Goal: Information Seeking & Learning: Check status

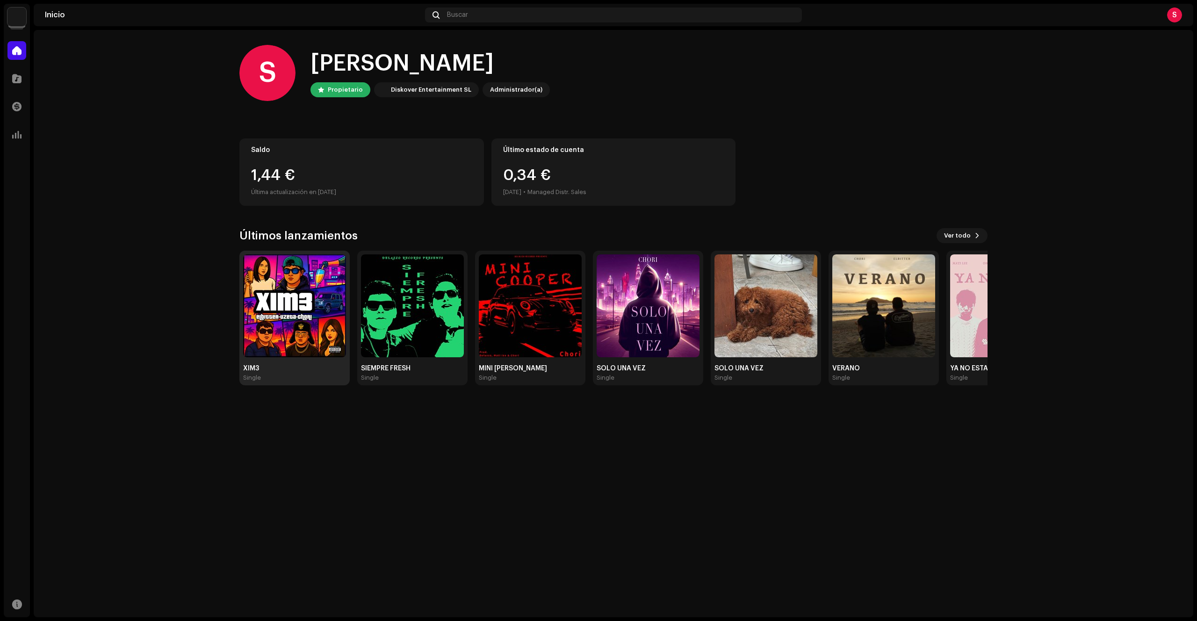
click at [304, 341] on img at bounding box center [294, 305] width 103 height 103
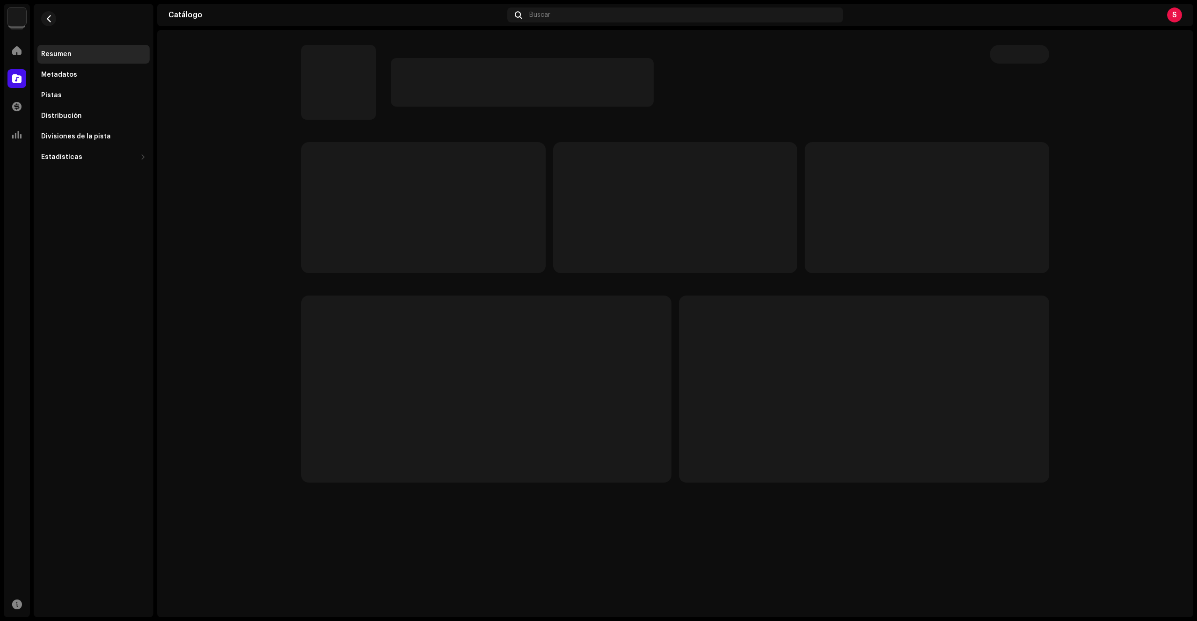
click at [304, 341] on p-skeleton at bounding box center [486, 388] width 370 height 187
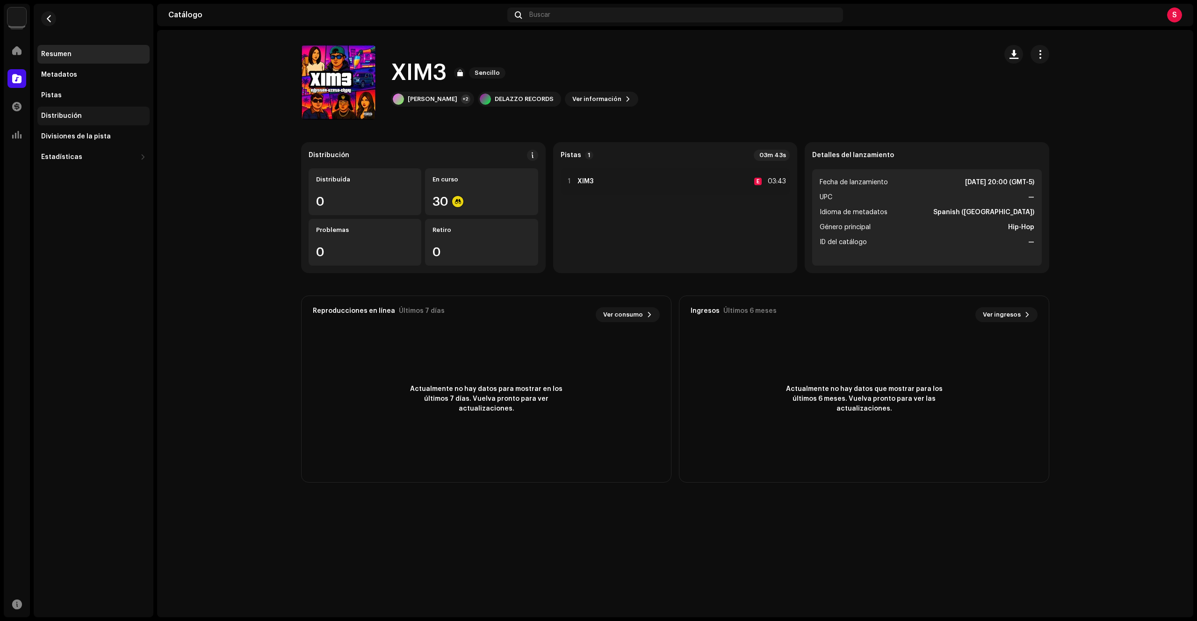
click at [104, 121] on div "Distribución" at bounding box center [93, 116] width 112 height 19
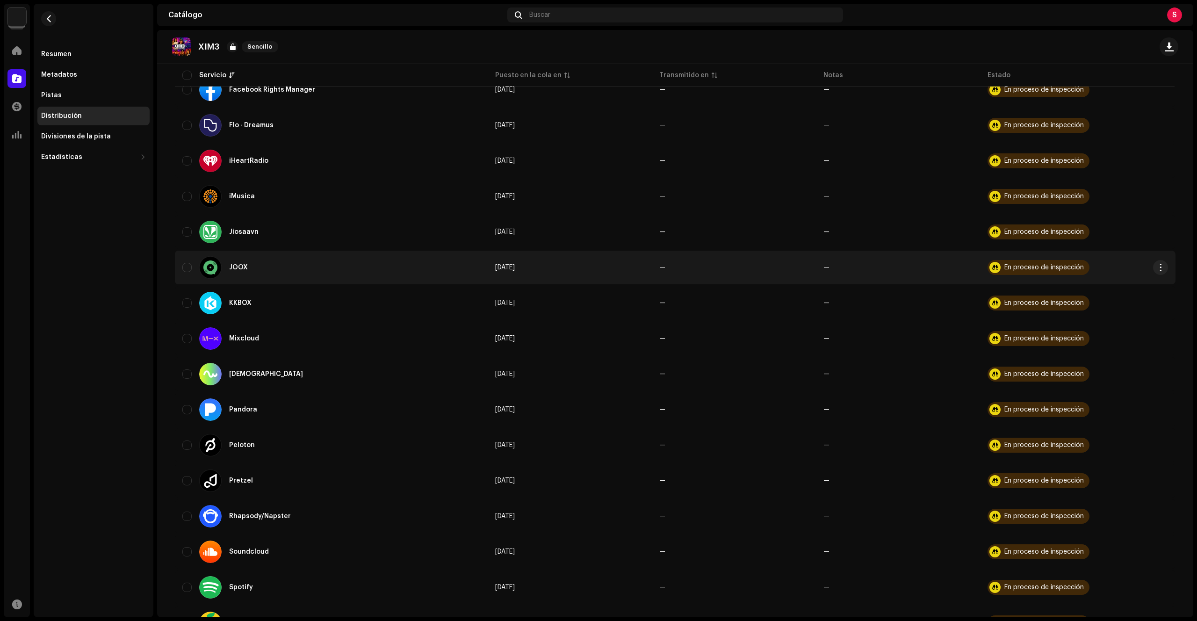
scroll to position [687, 0]
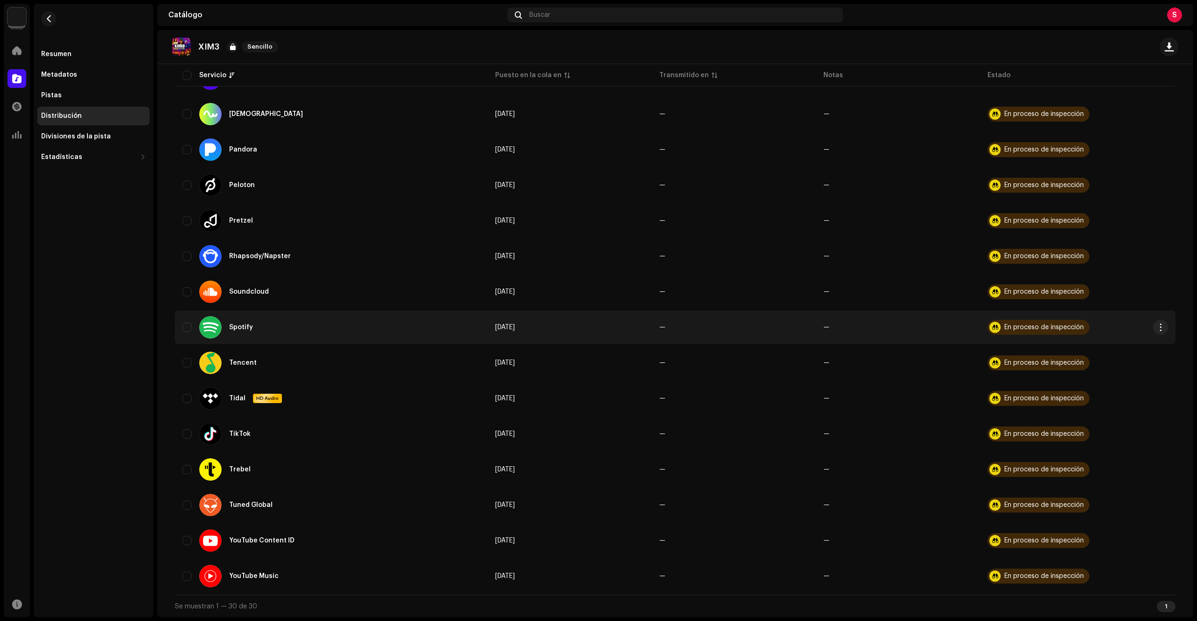
click at [1037, 330] on div "En proceso de inspección" at bounding box center [1043, 327] width 79 height 7
click at [1163, 329] on button "button" at bounding box center [1160, 327] width 15 height 15
click at [1161, 328] on button "button" at bounding box center [1160, 327] width 15 height 15
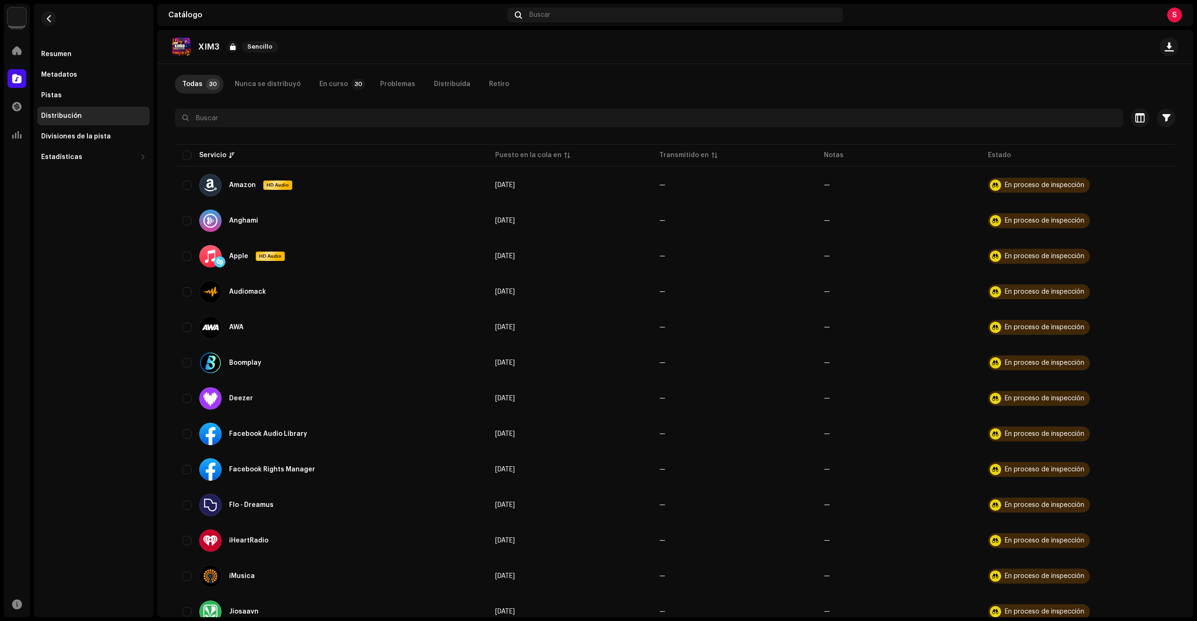
scroll to position [0, 0]
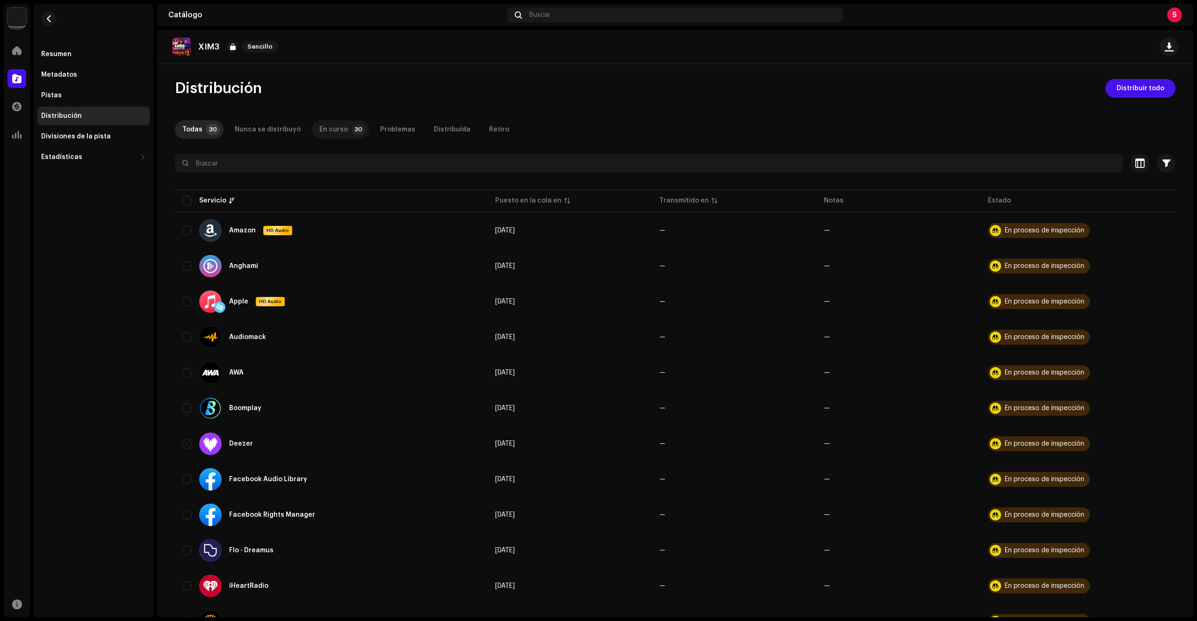
click at [338, 134] on p-tab "En curso 30" at bounding box center [340, 129] width 57 height 19
click at [209, 132] on p-badge "30" at bounding box center [213, 129] width 14 height 11
click at [214, 47] on p "XIM3" at bounding box center [208, 47] width 21 height 10
click at [197, 46] on div "XIM3 Sencillo" at bounding box center [227, 46] width 110 height 19
click at [186, 49] on img at bounding box center [181, 46] width 19 height 19
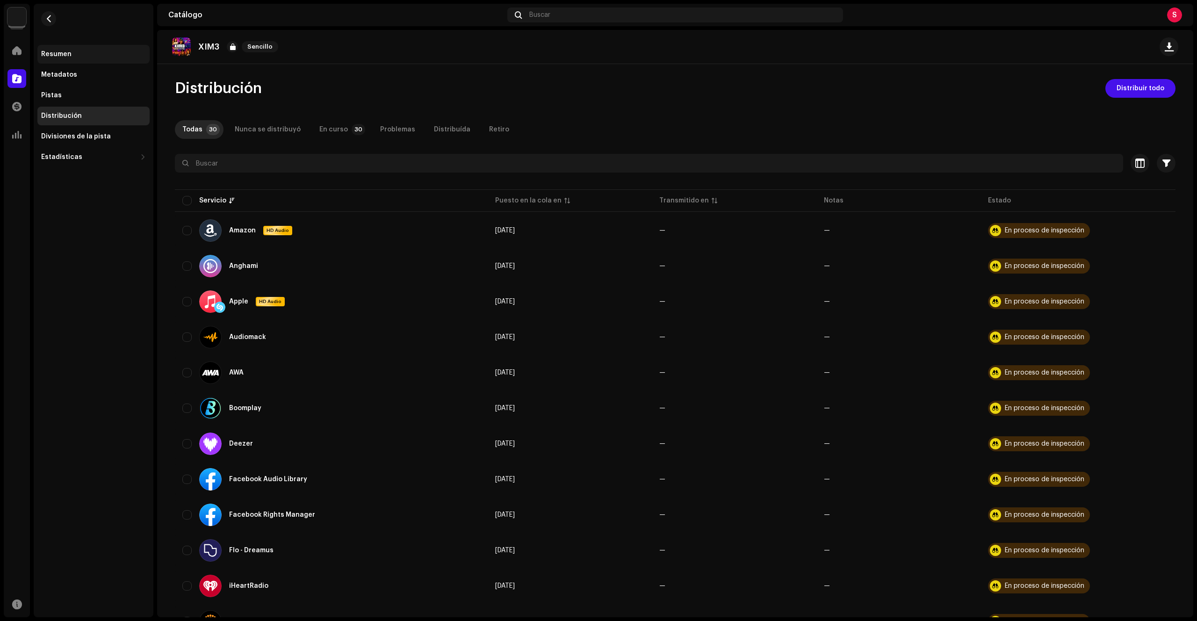
click at [78, 57] on div "Resumen" at bounding box center [93, 53] width 105 height 7
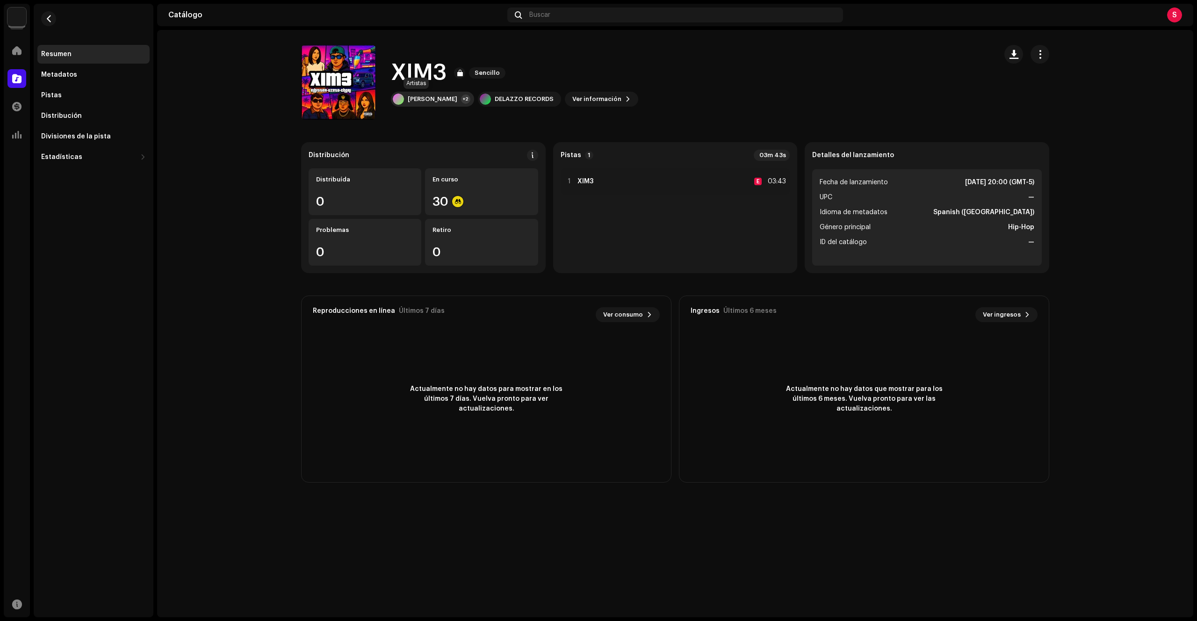
click at [426, 100] on div "[PERSON_NAME] +2" at bounding box center [432, 99] width 83 height 15
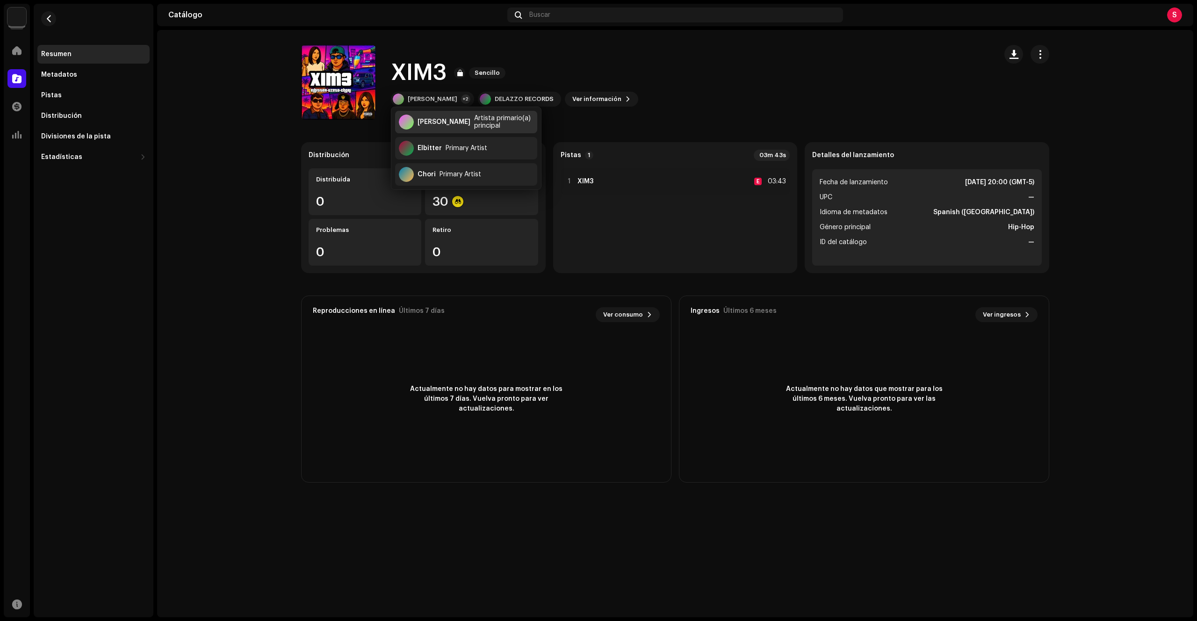
click at [470, 128] on div "[PERSON_NAME] Artista primario(a) principal" at bounding box center [466, 122] width 142 height 22
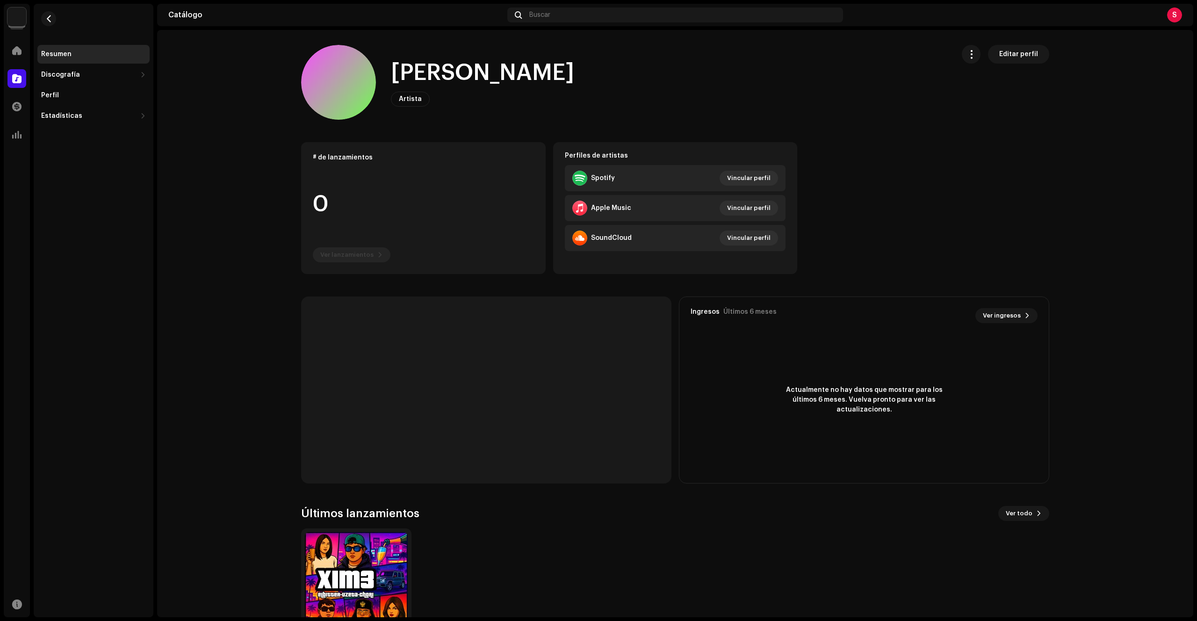
click at [609, 175] on div "Spotify" at bounding box center [603, 177] width 24 height 7
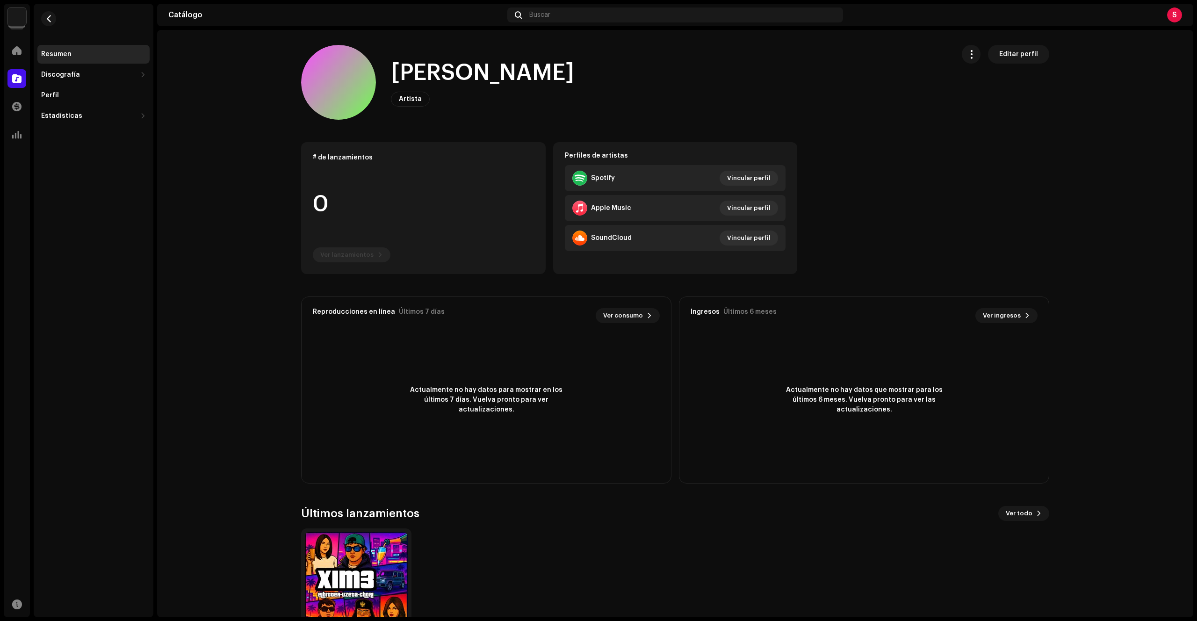
click at [94, 55] on div "Resumen" at bounding box center [93, 53] width 105 height 7
click at [44, 19] on button "button" at bounding box center [48, 18] width 15 height 15
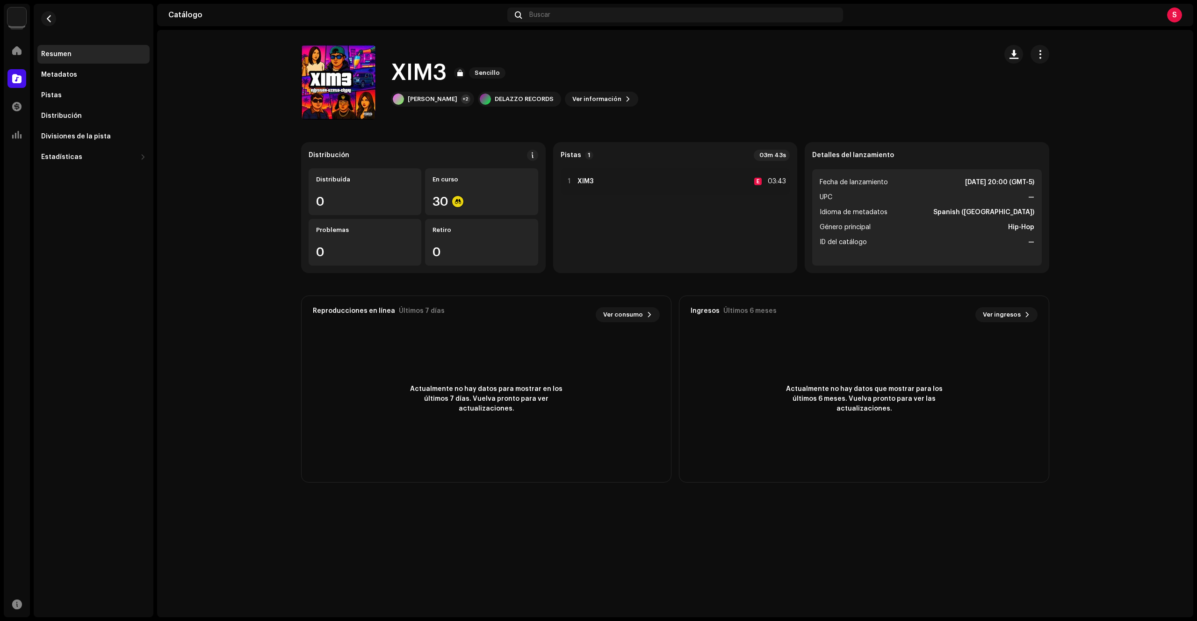
click at [1170, 19] on div "S" at bounding box center [1174, 14] width 15 height 15
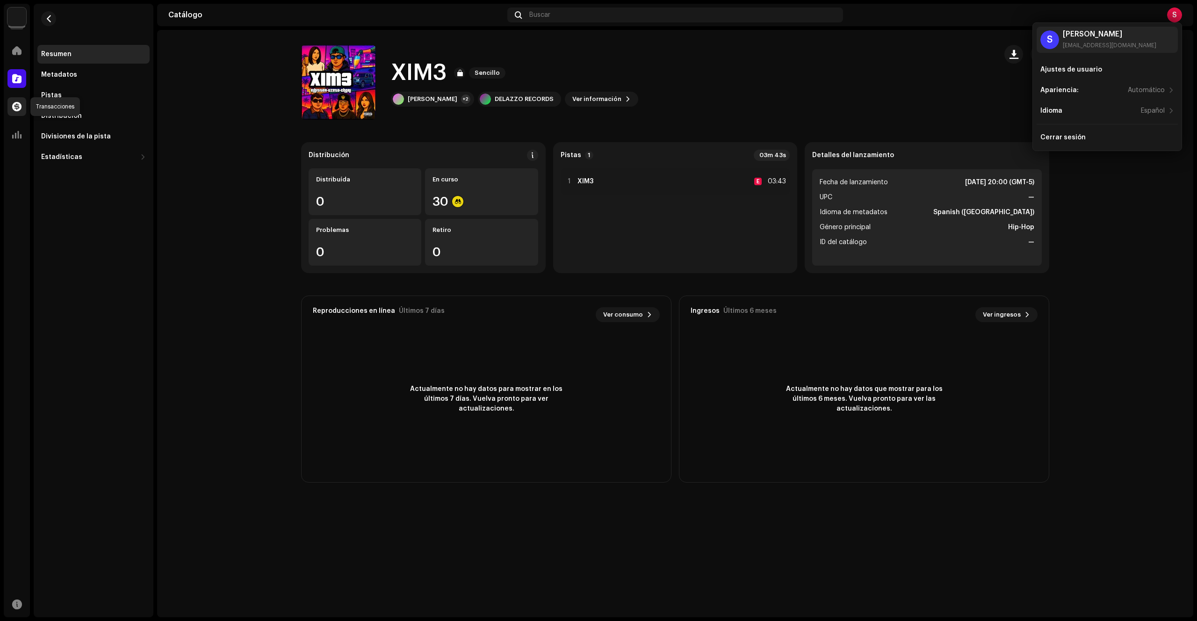
click at [23, 106] on div at bounding box center [16, 106] width 19 height 19
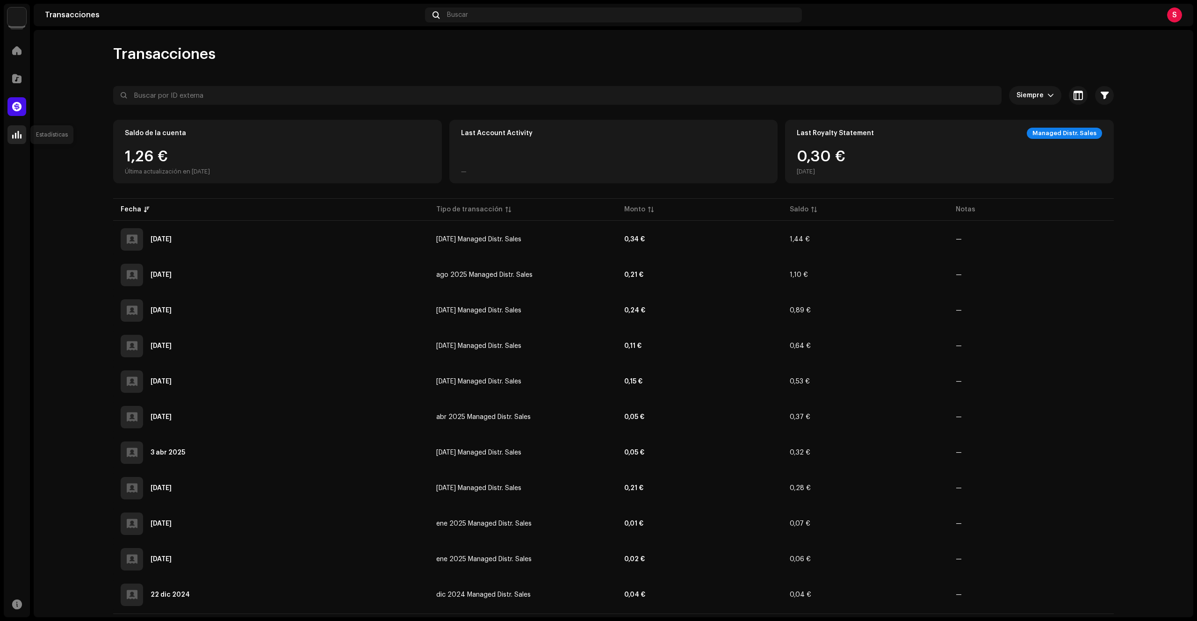
click at [14, 136] on span at bounding box center [16, 134] width 9 height 7
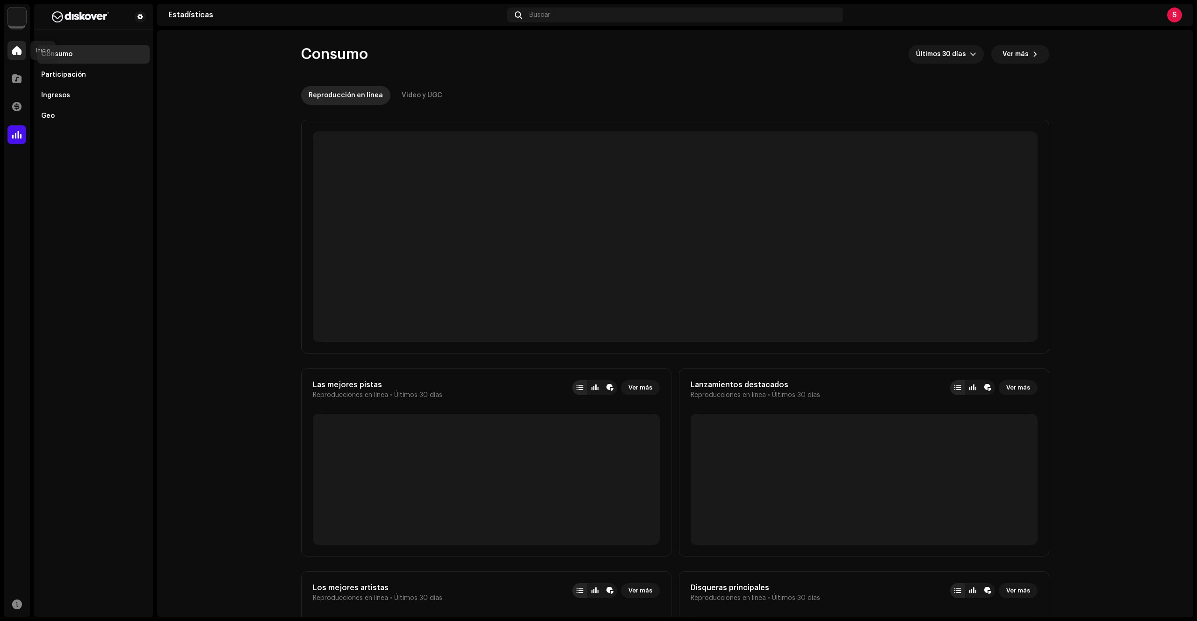
click at [15, 55] on div at bounding box center [16, 50] width 19 height 19
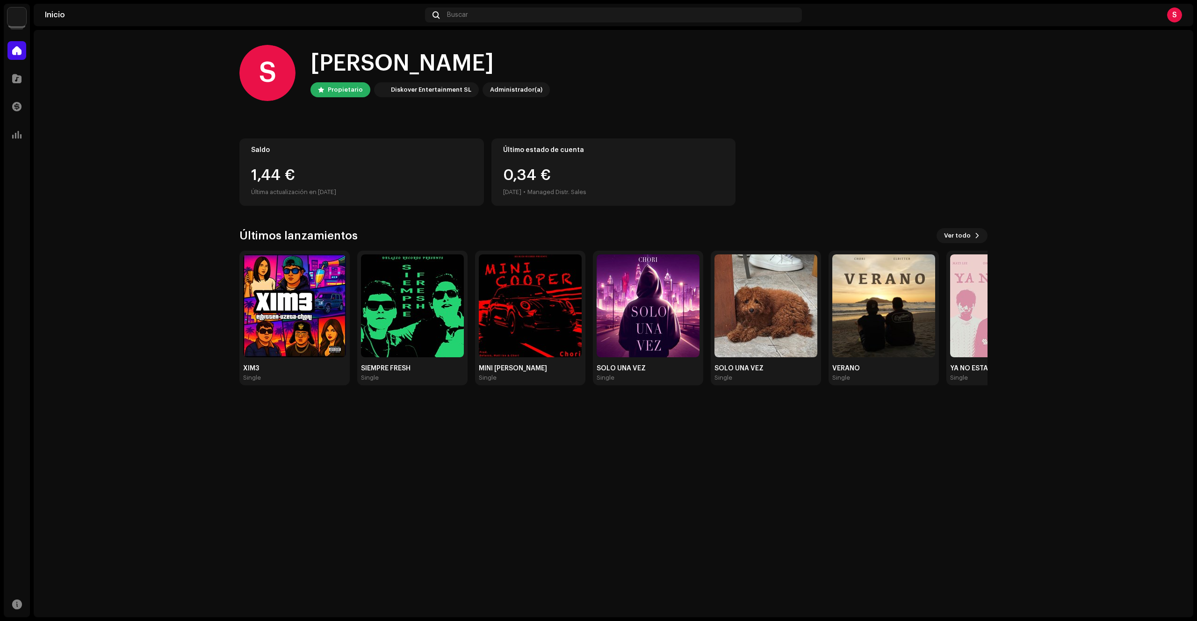
click at [350, 93] on div "Propietario" at bounding box center [345, 89] width 35 height 11
click at [412, 91] on div "Diskover Entertainment SL" at bounding box center [431, 89] width 80 height 11
drag, startPoint x: 488, startPoint y: 93, endPoint x: 494, endPoint y: 91, distance: 5.8
click at [490, 92] on div "Administrador(a)" at bounding box center [516, 89] width 52 height 11
click at [254, 72] on div "S" at bounding box center [267, 73] width 56 height 56
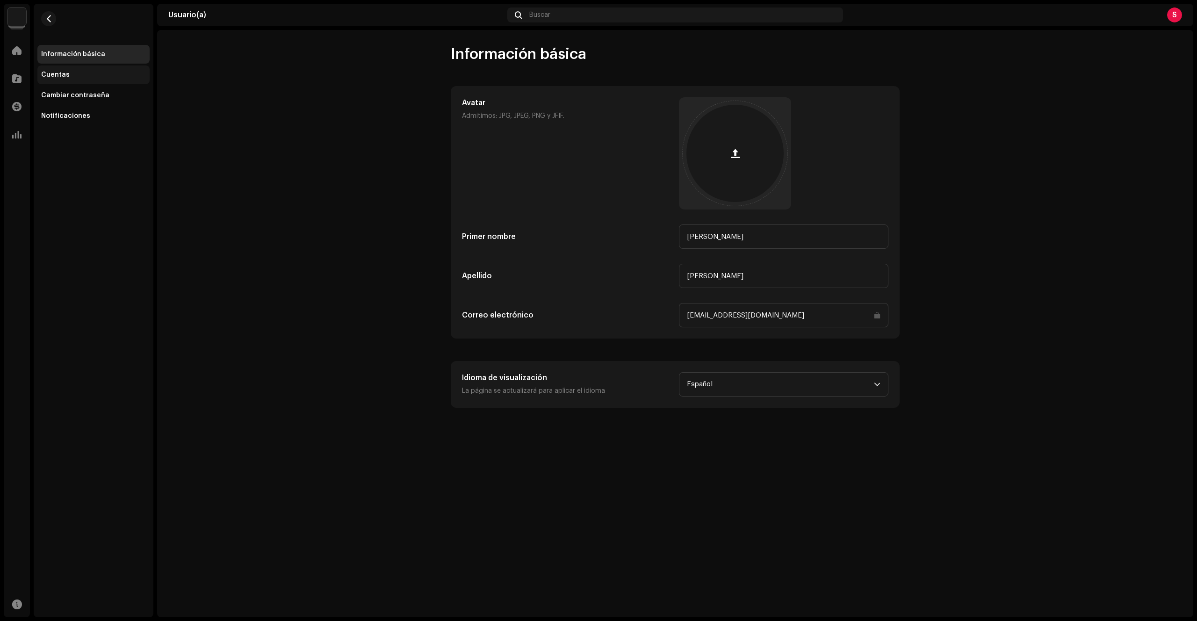
click at [118, 69] on div "Cuentas" at bounding box center [93, 74] width 112 height 19
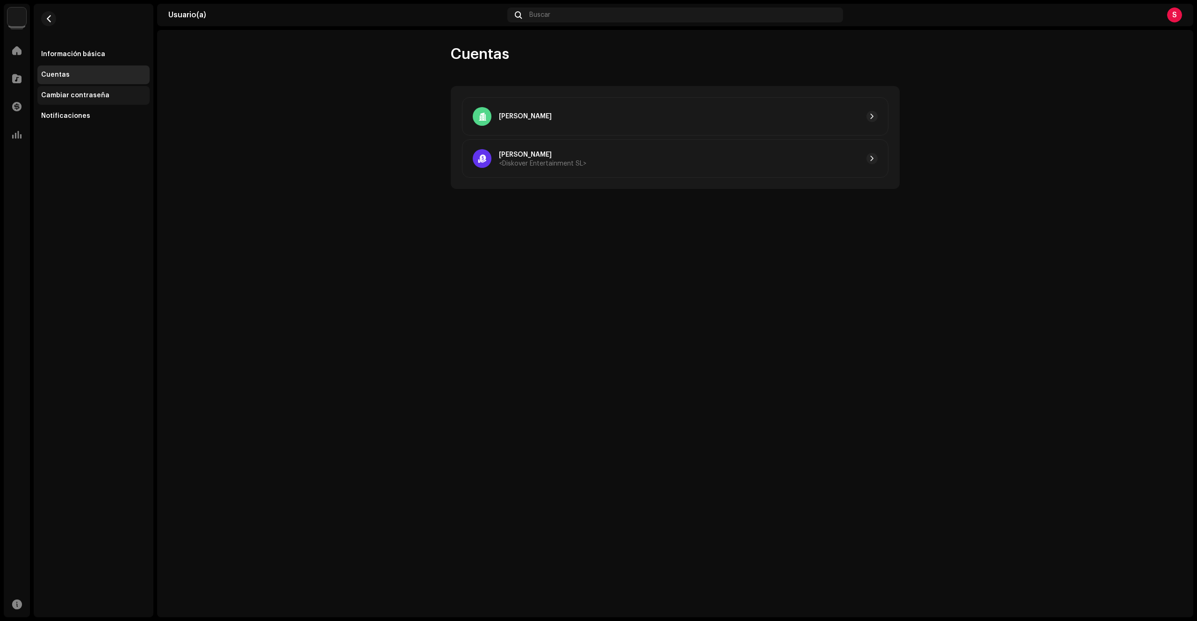
click at [105, 92] on div "Cambiar contraseña" at bounding box center [93, 95] width 105 height 7
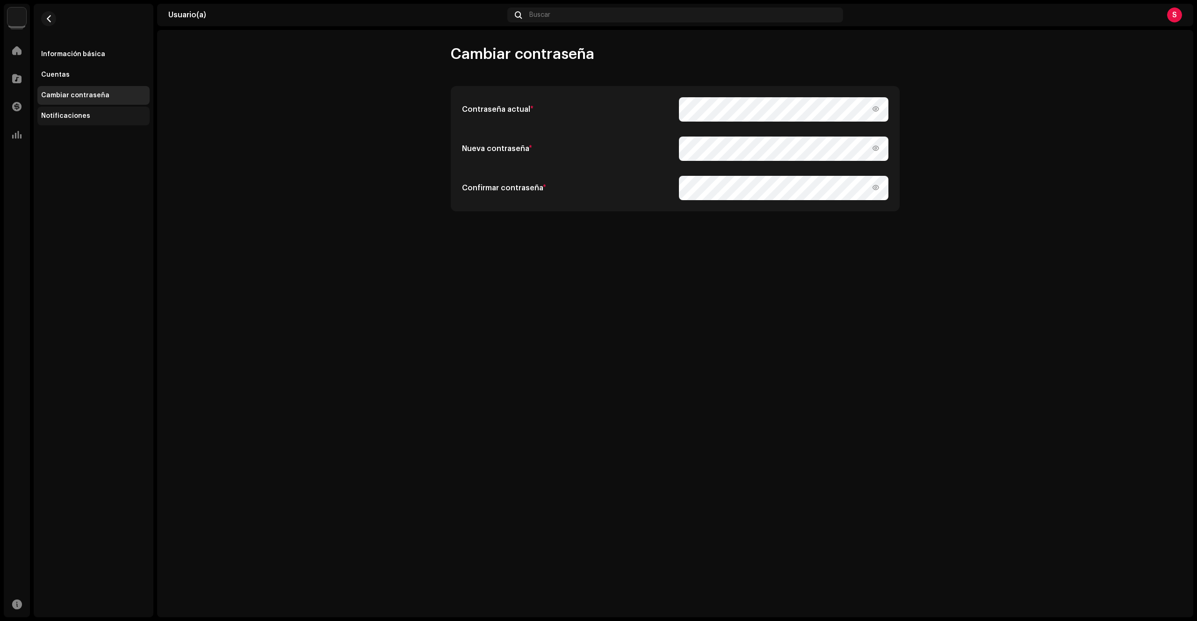
click at [98, 113] on div "Notificaciones" at bounding box center [93, 115] width 105 height 7
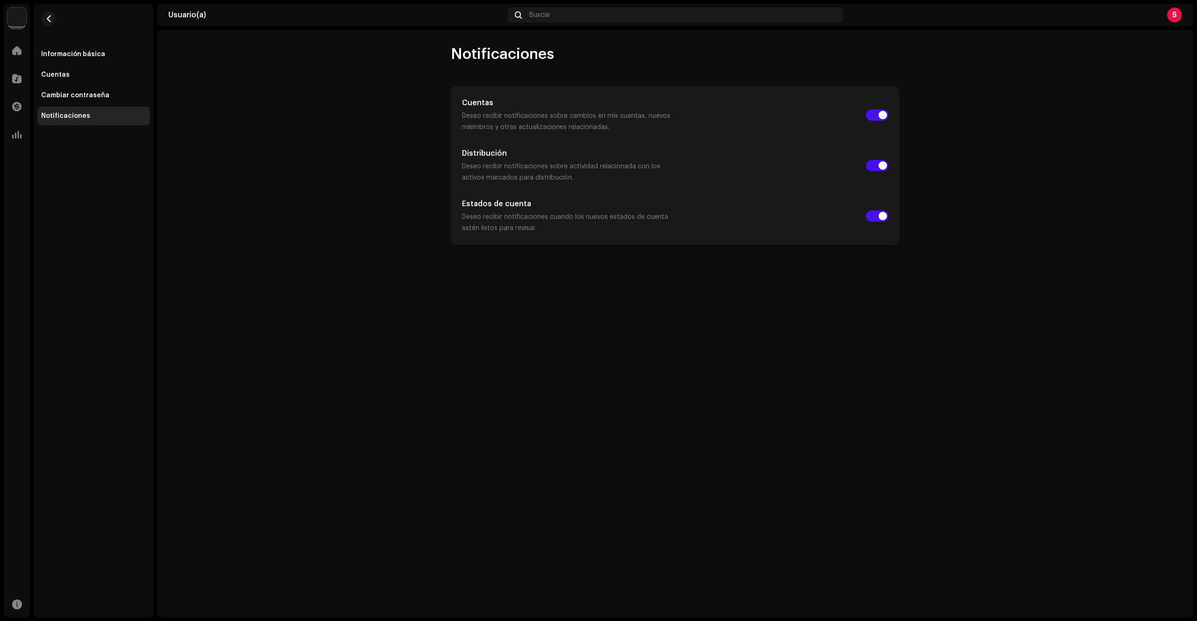
click at [64, 29] on div "Información básica Cuentas Cambiar contraseña Notificaciones" at bounding box center [93, 65] width 112 height 122
click at [50, 20] on span "button" at bounding box center [48, 18] width 7 height 7
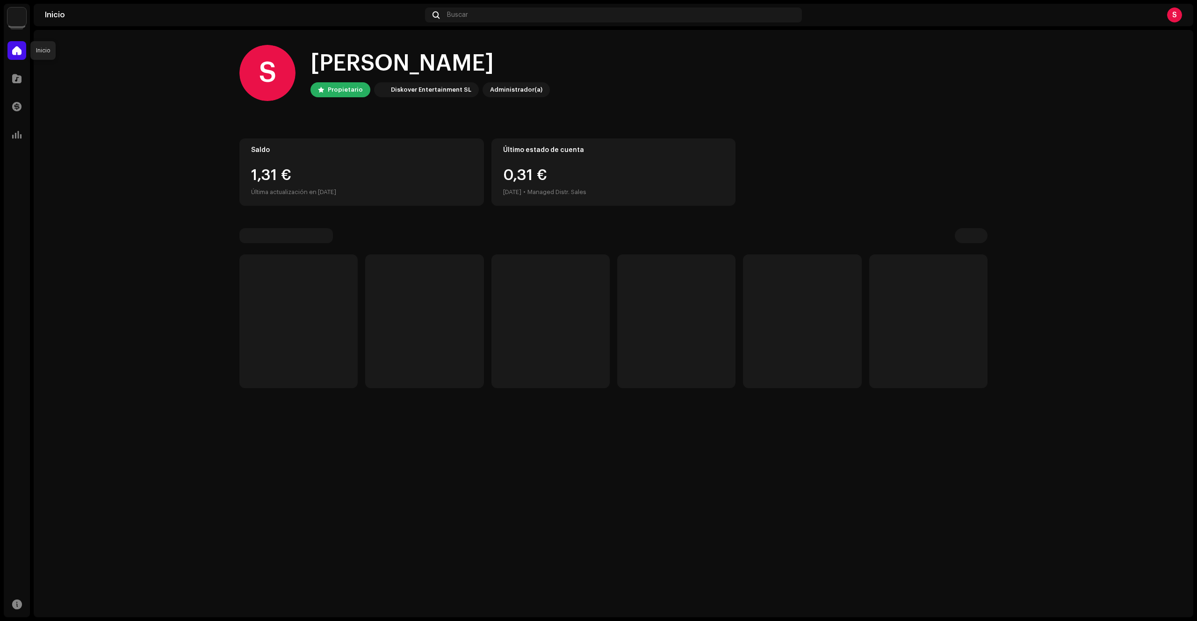
click at [16, 53] on span at bounding box center [16, 50] width 9 height 7
